Goal: Information Seeking & Learning: Learn about a topic

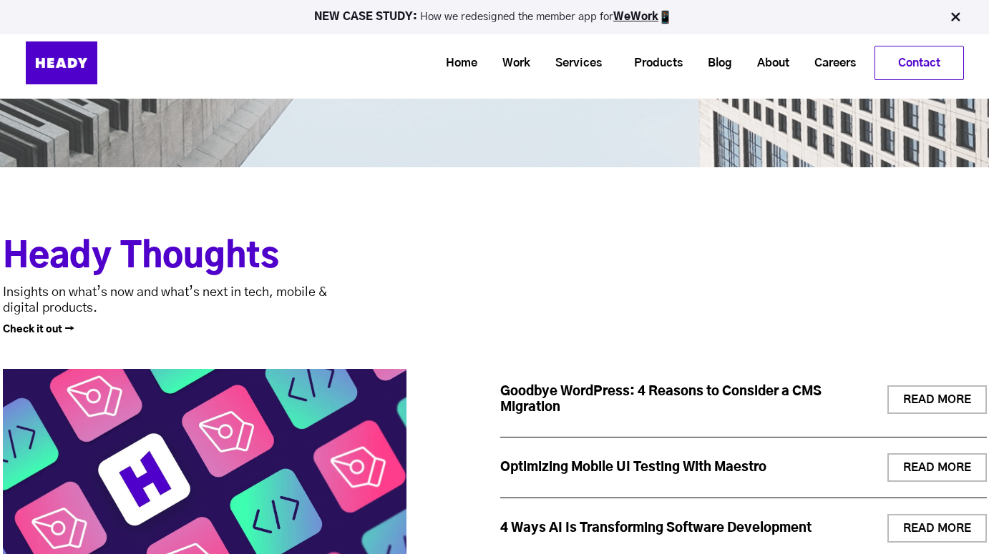
scroll to position [4920, 0]
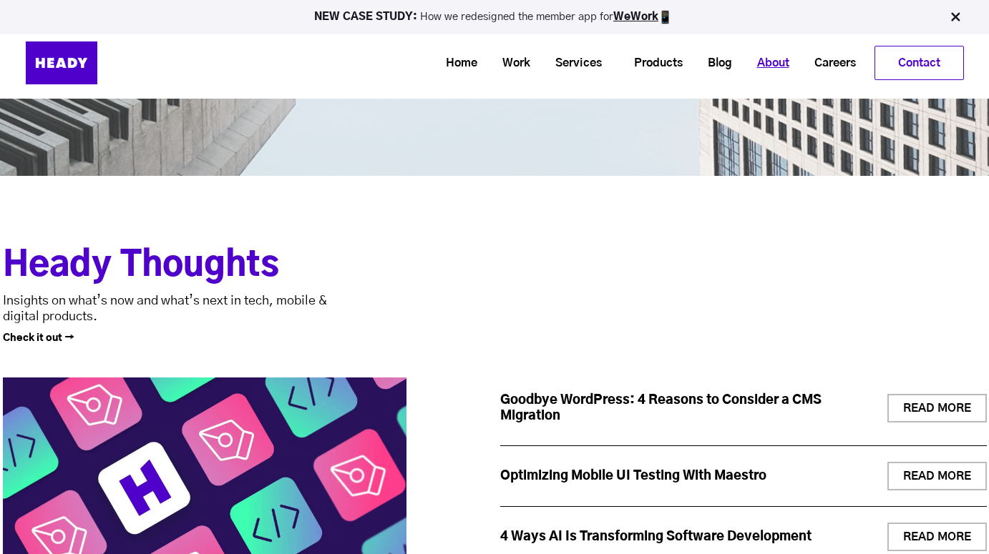
click at [774, 63] on link "About" at bounding box center [767, 63] width 57 height 26
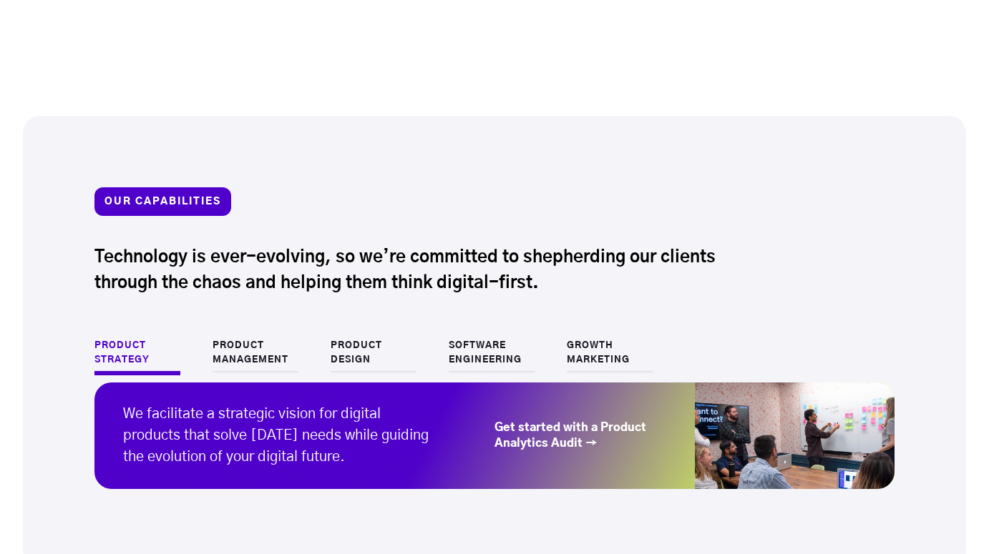
scroll to position [1332, 0]
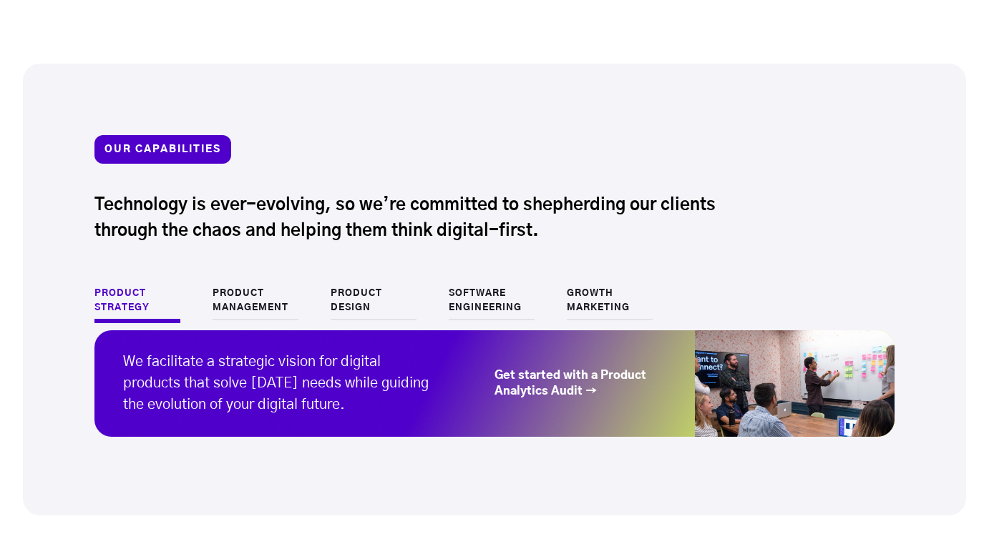
click at [475, 288] on link "Software Engineering" at bounding box center [492, 304] width 86 height 34
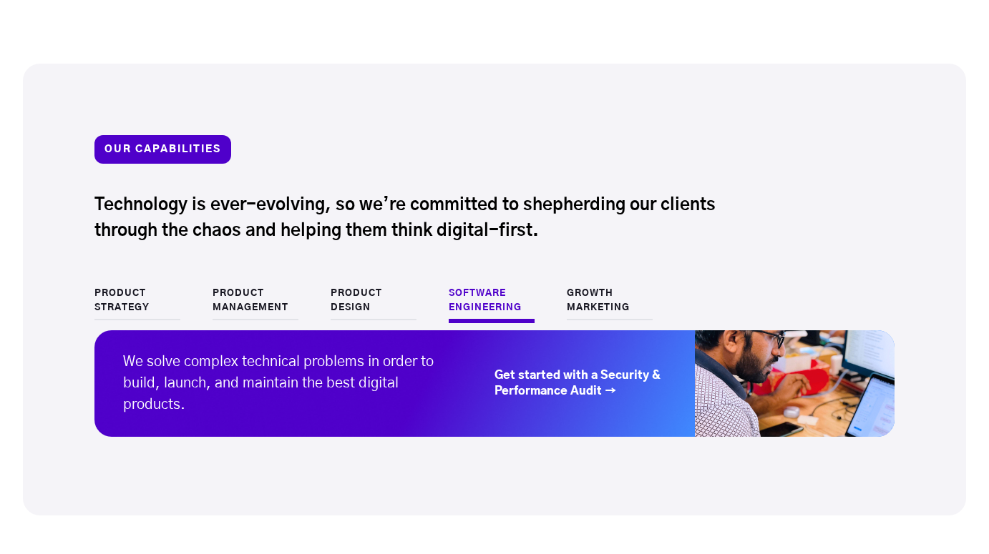
click at [576, 386] on link "Get started with a Security & Performance Audit →" at bounding box center [580, 383] width 172 height 31
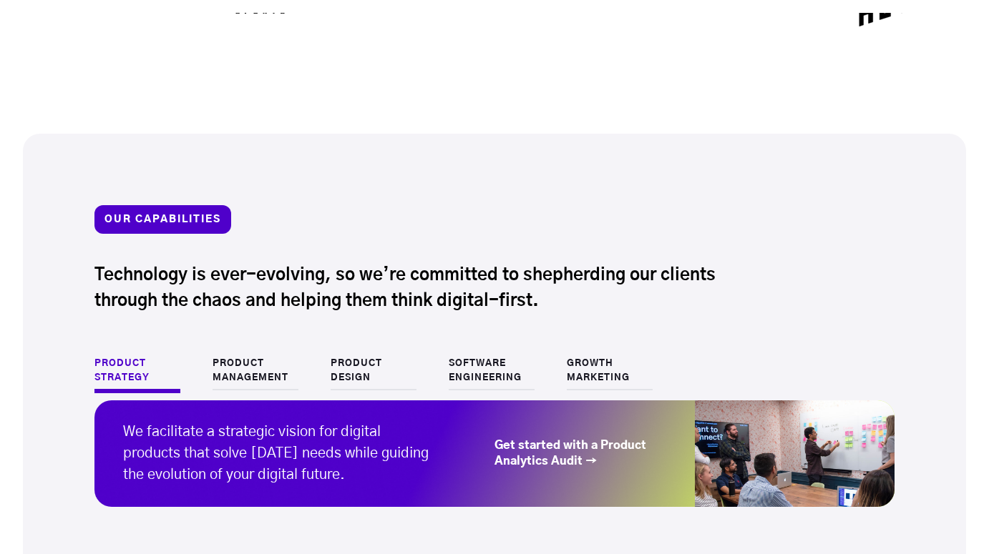
scroll to position [1295, 0]
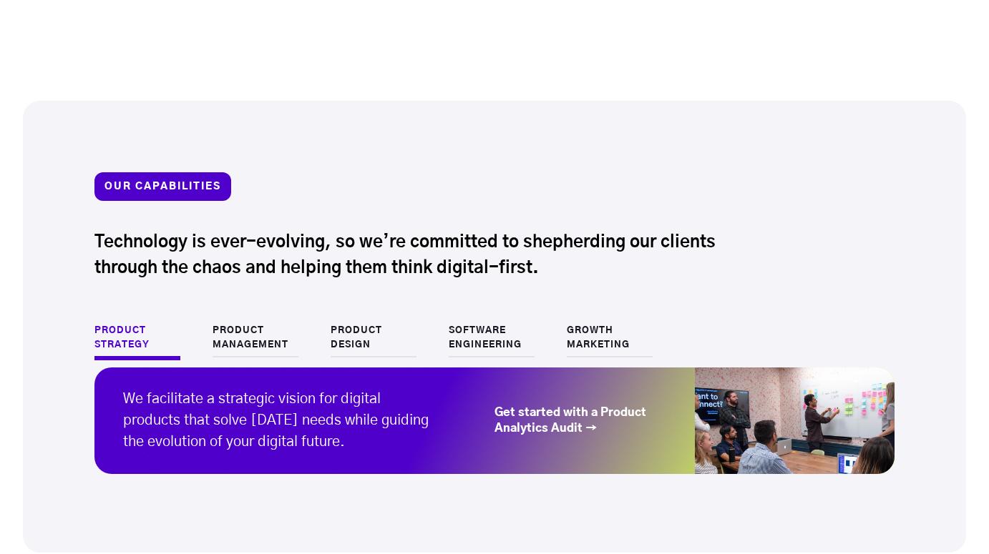
click at [248, 329] on link "Product Management" at bounding box center [255, 341] width 86 height 34
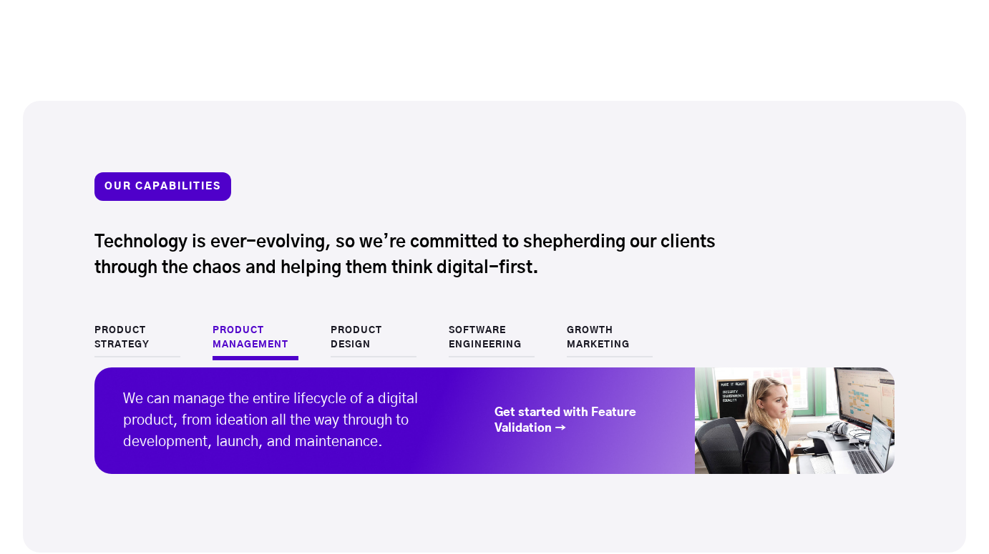
click at [360, 326] on link "Product Design" at bounding box center [374, 341] width 86 height 34
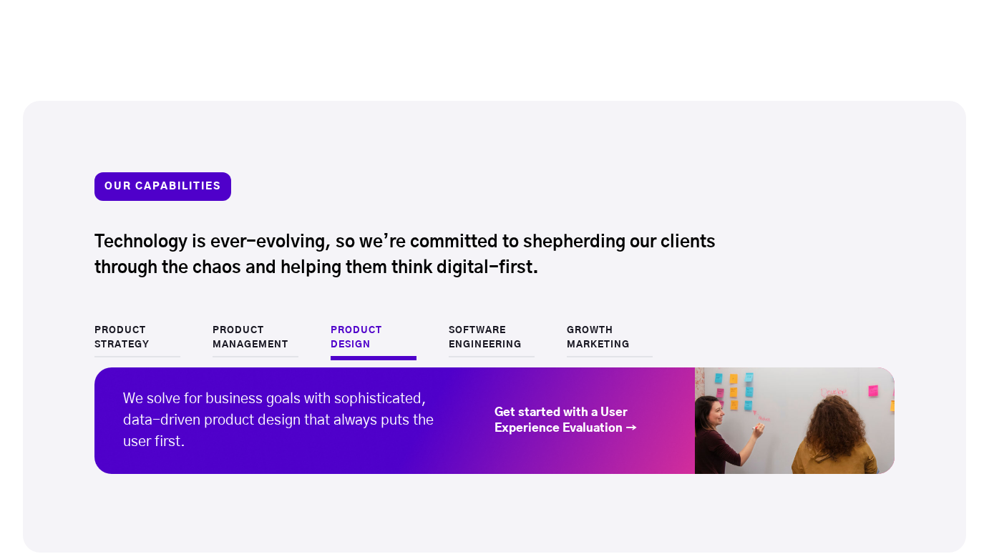
click at [467, 335] on link "Software Engineering" at bounding box center [492, 341] width 86 height 34
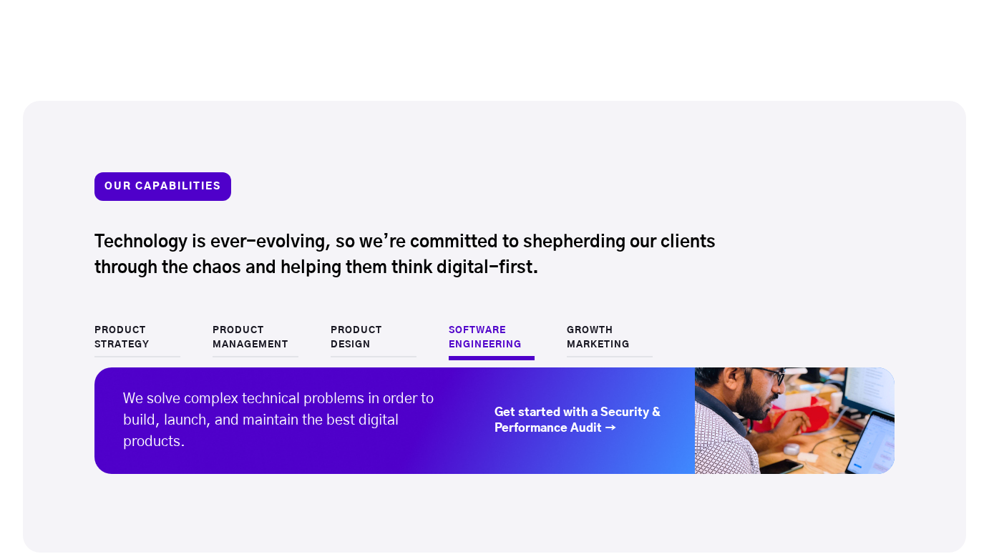
click at [592, 328] on link "Growth Marketing" at bounding box center [610, 341] width 86 height 34
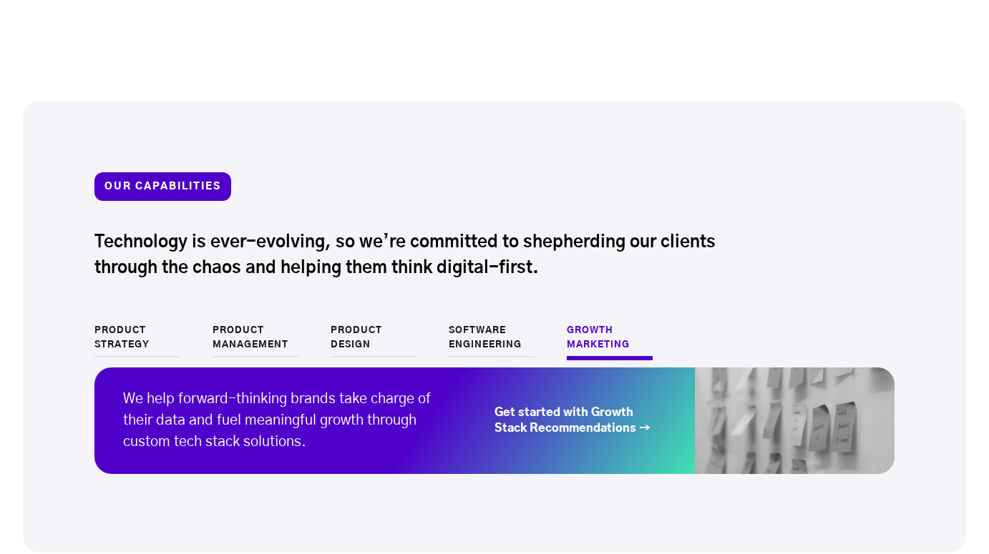
click at [577, 424] on link "Get started with Growth Stack Recommendations →" at bounding box center [580, 420] width 172 height 31
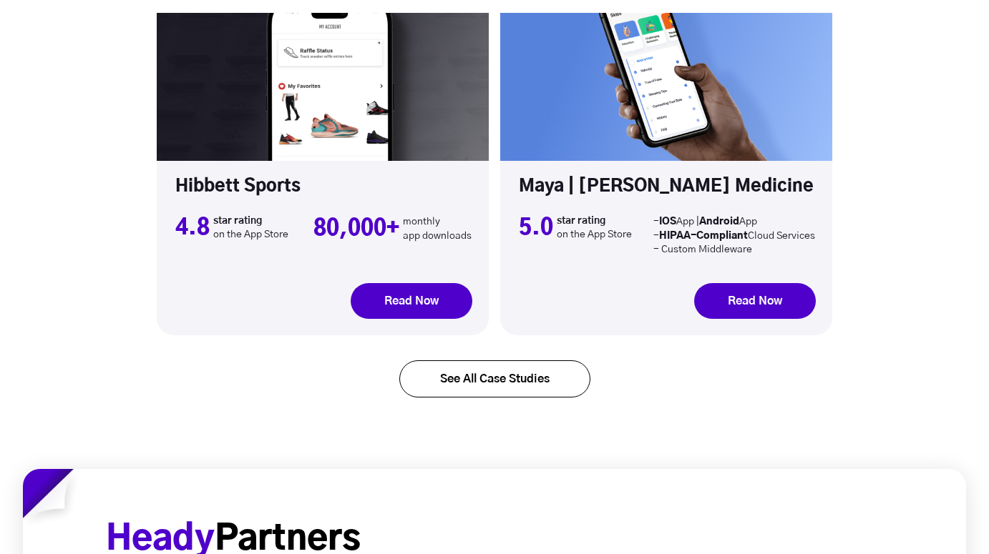
scroll to position [4795, 0]
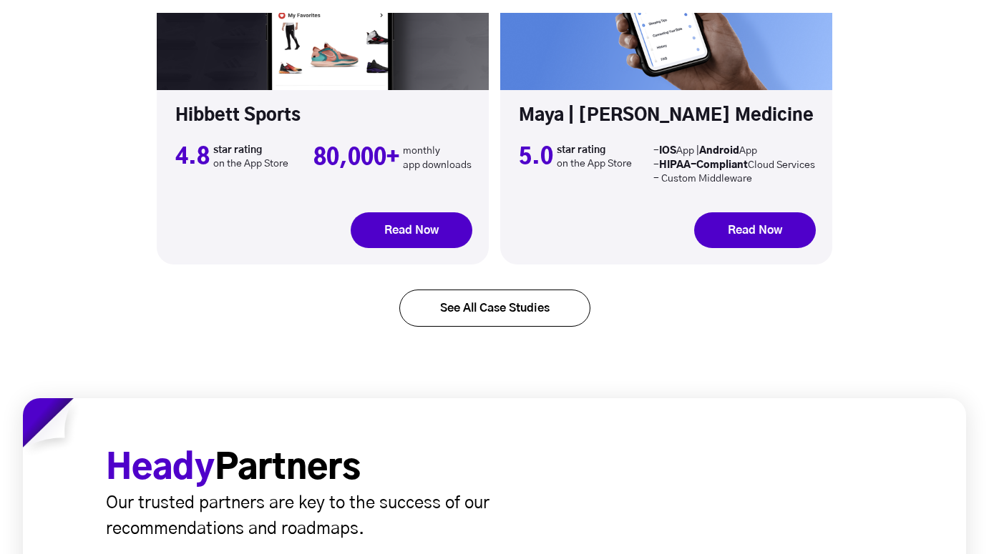
click at [529, 290] on link "See All Case Studies" at bounding box center [494, 308] width 191 height 37
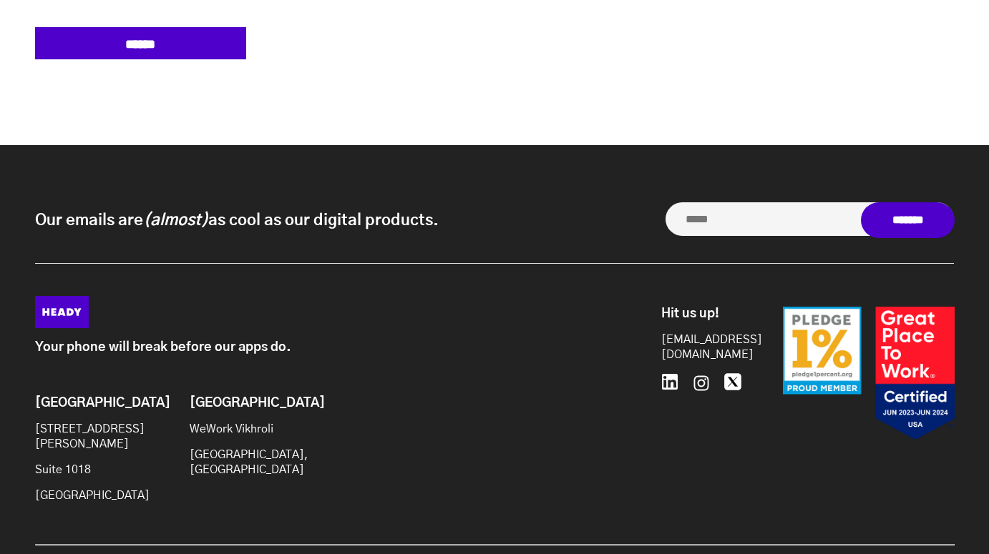
scroll to position [3408, 0]
